Goal: Find specific page/section: Find specific page/section

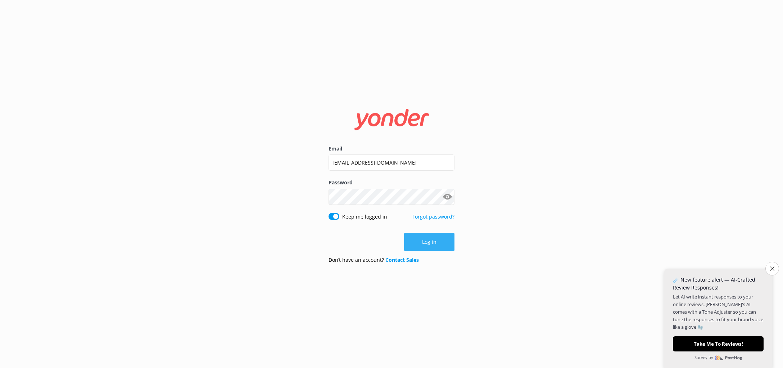
click at [431, 237] on button "Log in" at bounding box center [429, 242] width 50 height 18
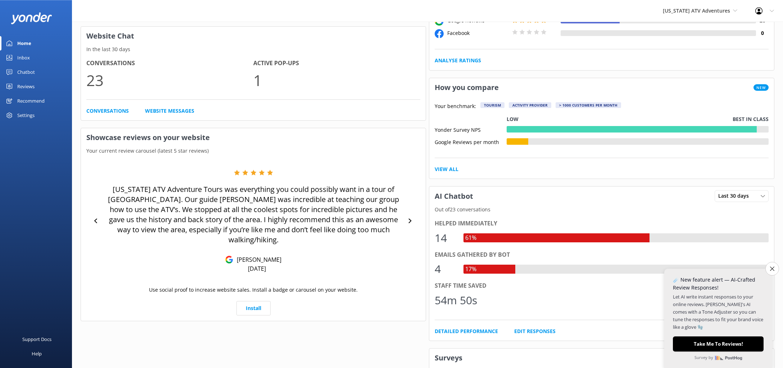
scroll to position [196, 0]
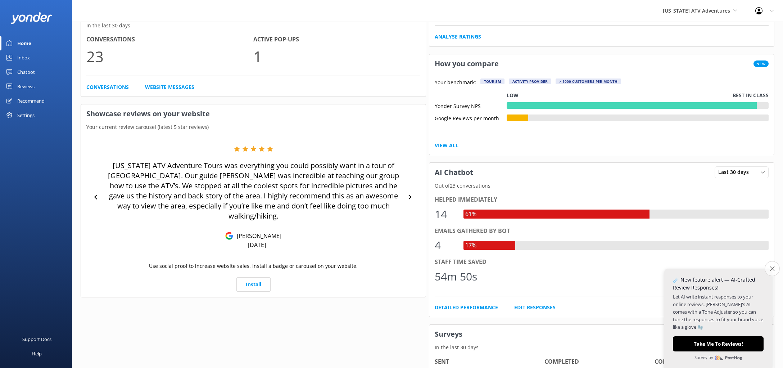
click at [773, 269] on icon "Close survey" at bounding box center [771, 268] width 5 height 5
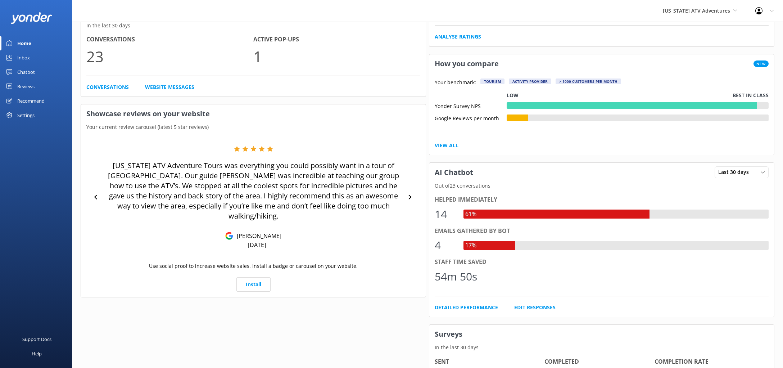
scroll to position [0, 0]
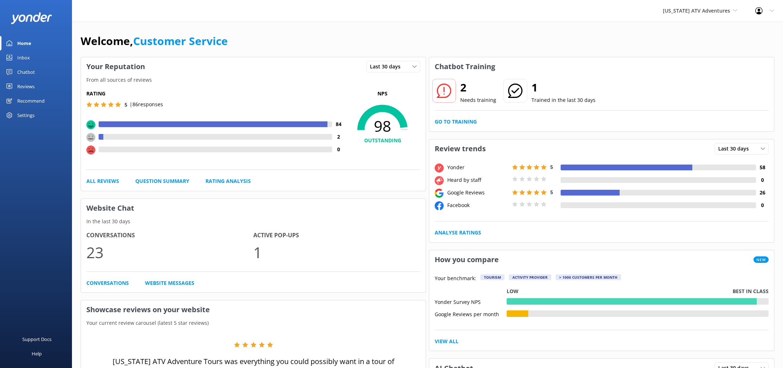
click at [27, 58] on div "Inbox" at bounding box center [23, 57] width 13 height 14
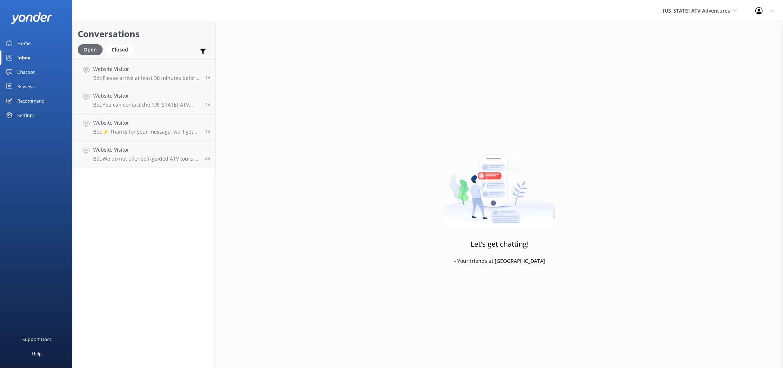
click at [87, 51] on div "Open" at bounding box center [90, 49] width 25 height 11
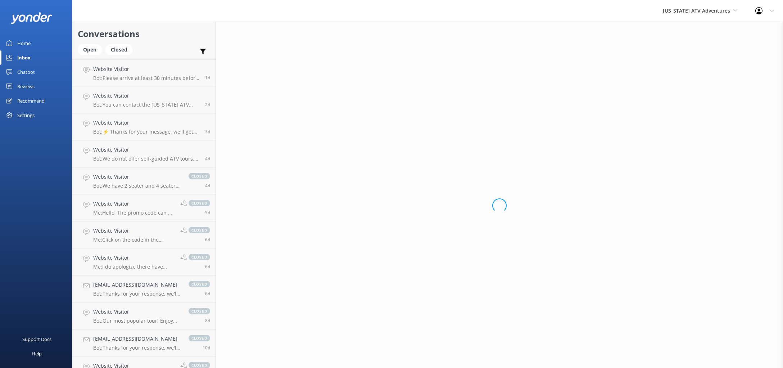
click at [30, 37] on div "Home" at bounding box center [23, 43] width 13 height 14
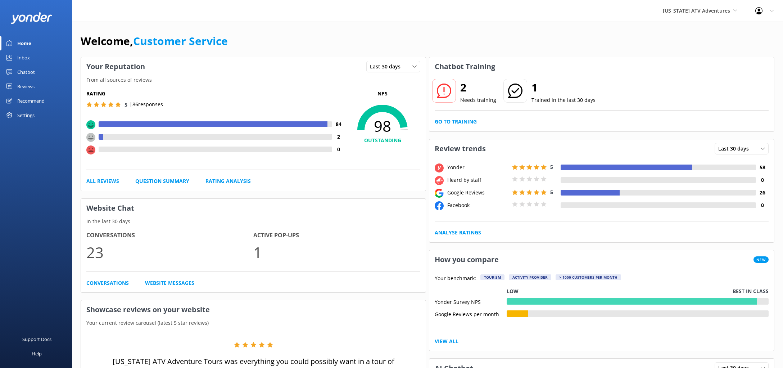
click at [28, 37] on div "Home" at bounding box center [24, 43] width 14 height 14
click at [27, 41] on div "Home" at bounding box center [24, 43] width 14 height 14
click at [27, 83] on div "Reviews" at bounding box center [25, 86] width 17 height 14
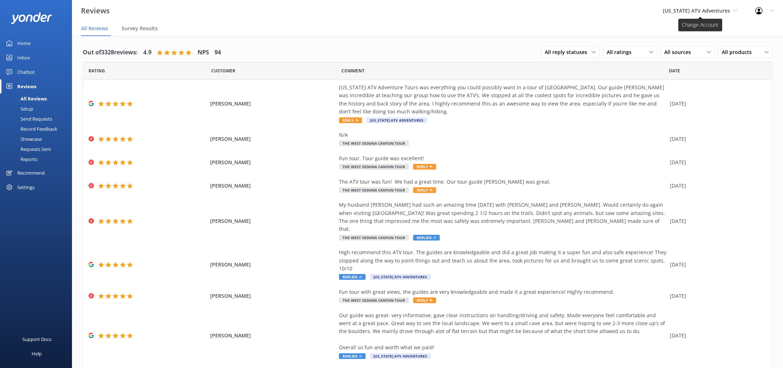
click at [695, 10] on span "[US_STATE] ATV Adventures" at bounding box center [695, 10] width 67 height 7
click at [697, 49] on link "[US_STATE] Safari Jeep Tours" at bounding box center [689, 47] width 72 height 17
